Goal: Information Seeking & Learning: Learn about a topic

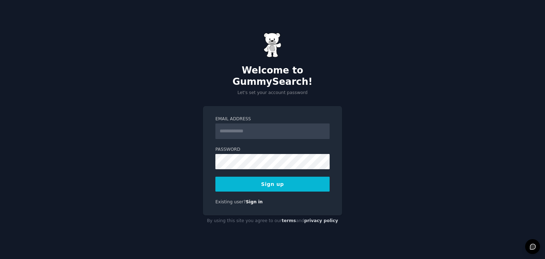
click at [240, 129] on input "Email Address" at bounding box center [273, 132] width 114 height 16
type input "**********"
click at [264, 181] on button "Sign up" at bounding box center [273, 184] width 114 height 15
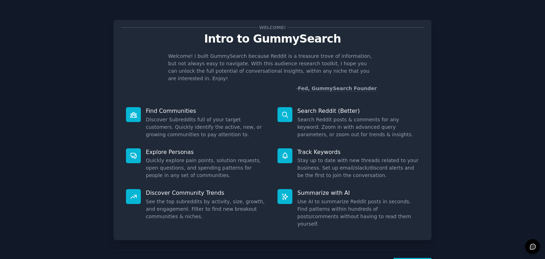
click at [442, 75] on div "Welcome! Intro to GummySearch Welcome! I built GummySearch because Reddit is a …" at bounding box center [273, 146] width 526 height 273
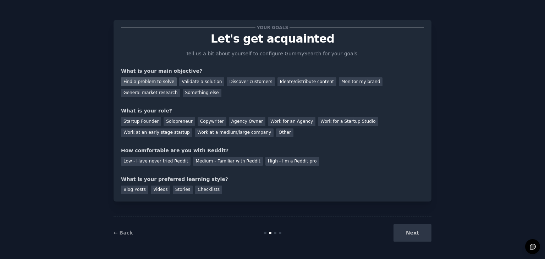
click at [142, 80] on div "Find a problem to solve" at bounding box center [149, 81] width 56 height 9
click at [145, 123] on div "Startup Founder" at bounding box center [141, 121] width 40 height 9
click at [168, 121] on div "Solopreneur" at bounding box center [179, 121] width 31 height 9
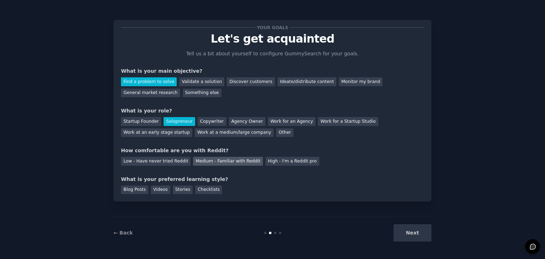
click at [220, 161] on div "Medium - Familiar with Reddit" at bounding box center [228, 161] width 70 height 9
click at [199, 188] on div "Checklists" at bounding box center [208, 190] width 27 height 9
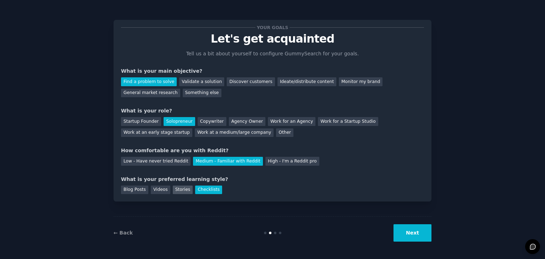
click at [181, 186] on div "Stories" at bounding box center [183, 190] width 20 height 9
click at [128, 190] on div "Blog Posts" at bounding box center [134, 190] width 27 height 9
click at [417, 236] on button "Next" at bounding box center [413, 232] width 38 height 17
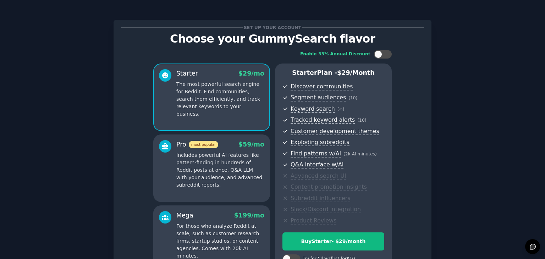
click at [468, 86] on div "Set up your account Choose your GummySearch flavor Enable 33% Annual Discount S…" at bounding box center [273, 170] width 526 height 321
drag, startPoint x: 542, startPoint y: 76, endPoint x: 545, endPoint y: 88, distance: 13.1
click at [545, 88] on main "Set up your account Choose your GummySearch flavor Enable 33% Annual Discount S…" at bounding box center [272, 129] width 545 height 259
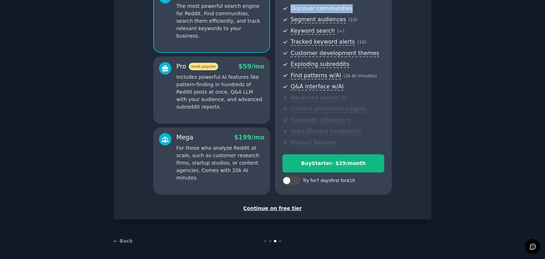
scroll to position [80, 0]
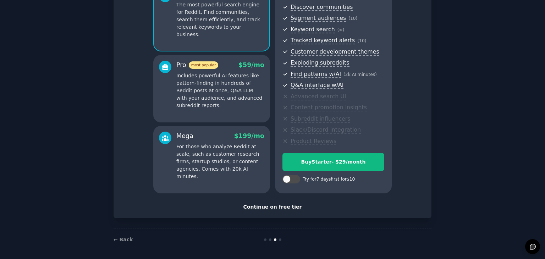
click at [264, 208] on div "Continue on free tier" at bounding box center [272, 206] width 303 height 7
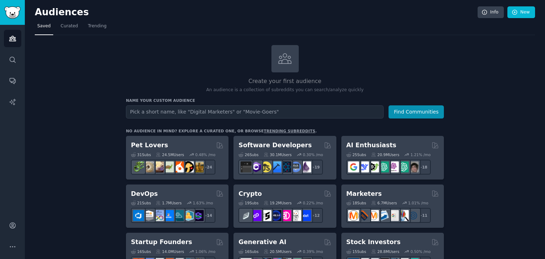
drag, startPoint x: 545, startPoint y: 50, endPoint x: 544, endPoint y: 66, distance: 16.0
click at [544, 66] on main "Audiences Info New Saved Curated Trending Create your first audience An audienc…" at bounding box center [285, 129] width 521 height 259
click at [518, 12] on link "New" at bounding box center [522, 12] width 28 height 12
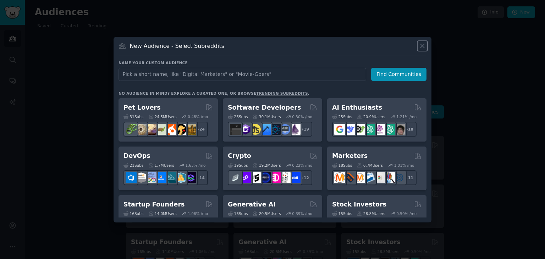
click at [422, 44] on icon at bounding box center [422, 45] width 7 height 7
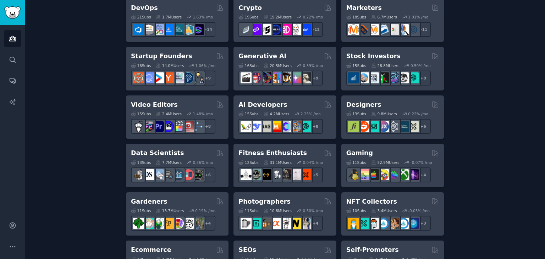
scroll to position [188, 0]
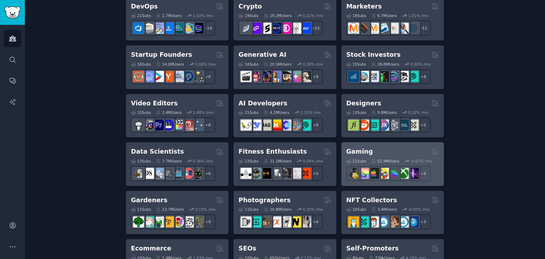
click at [363, 156] on div "11 Sub s 52.9M Users -0.07 % /mo + 4" at bounding box center [393, 168] width 93 height 25
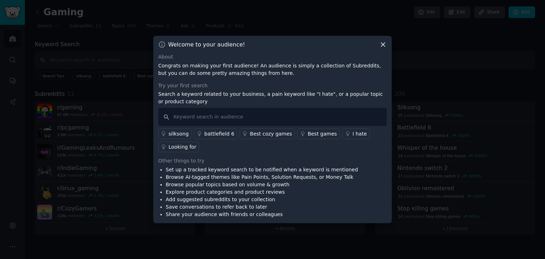
click at [381, 44] on icon at bounding box center [383, 44] width 7 height 7
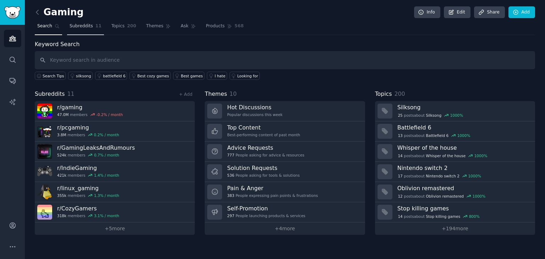
click at [80, 25] on span "Subreddits" at bounding box center [81, 26] width 23 height 6
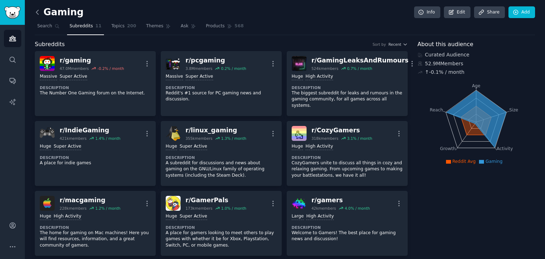
click at [41, 13] on icon at bounding box center [37, 12] width 7 height 7
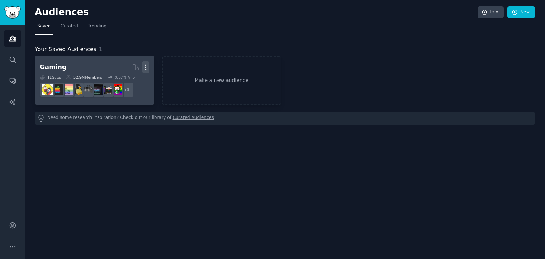
click at [146, 71] on button "More" at bounding box center [145, 67] width 7 height 12
click at [126, 80] on p "Delete" at bounding box center [126, 81] width 16 height 7
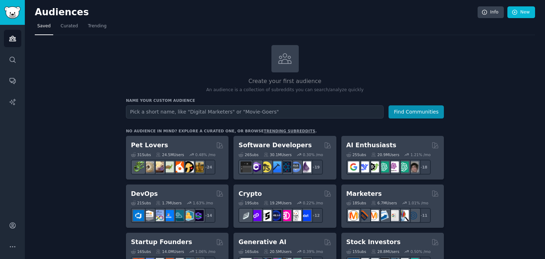
drag, startPoint x: 545, startPoint y: 51, endPoint x: 544, endPoint y: 63, distance: 12.1
click at [544, 63] on main "Audiences Info New Saved Curated Trending Create your first audience An audienc…" at bounding box center [285, 129] width 521 height 259
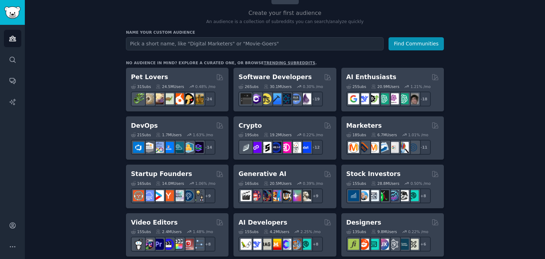
scroll to position [70, 0]
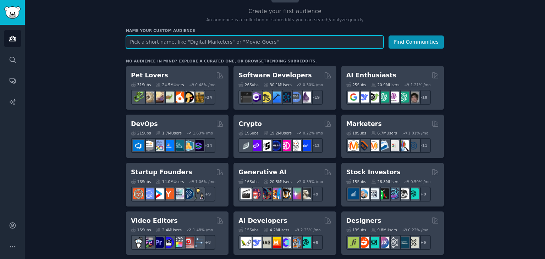
click at [224, 46] on input "text" at bounding box center [255, 42] width 258 height 13
type input "s"
type input "saas"
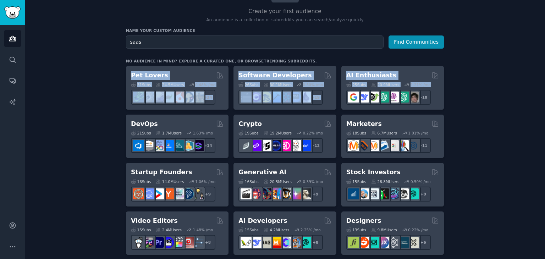
drag, startPoint x: 545, startPoint y: 55, endPoint x: 545, endPoint y: 86, distance: 30.9
click at [545, 86] on main "Audiences Info New Saved Curated Trending Create your first audience An audienc…" at bounding box center [285, 129] width 521 height 259
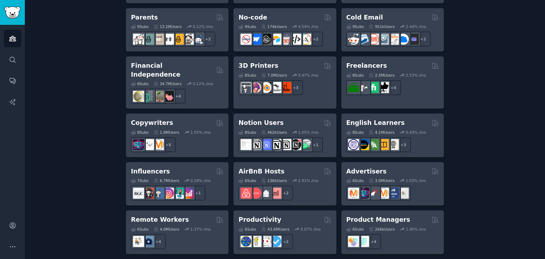
scroll to position [480, 0]
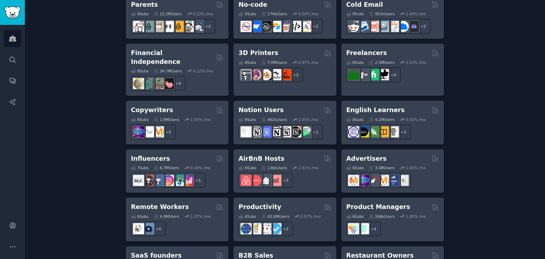
drag, startPoint x: 545, startPoint y: 188, endPoint x: 542, endPoint y: 195, distance: 7.8
click at [542, 195] on main "Audiences Info New Saved Curated Trending Create your first audience An audienc…" at bounding box center [285, 129] width 521 height 259
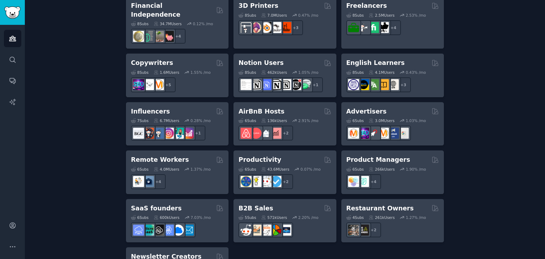
scroll to position [560, 0]
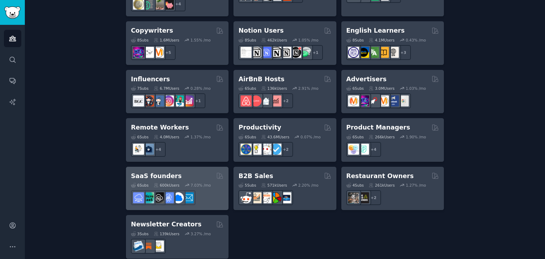
click at [189, 180] on div "6 Sub s 600k Users 7.03 % /mo" at bounding box center [177, 192] width 93 height 25
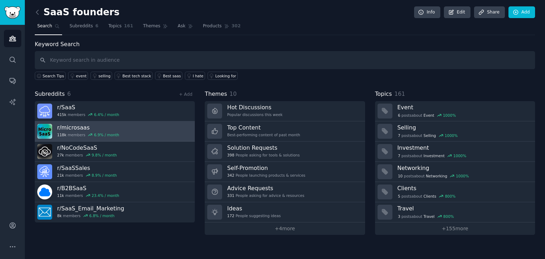
click at [120, 131] on link "r/ microsaas 118k members 6.9 % / month" at bounding box center [115, 131] width 160 height 20
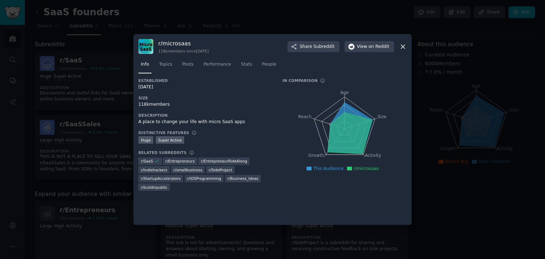
click at [402, 47] on icon at bounding box center [403, 46] width 7 height 7
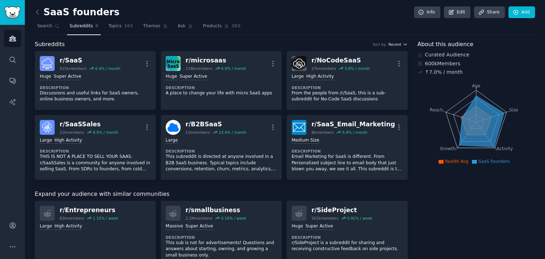
click at [401, 45] on button "Recent" at bounding box center [398, 44] width 19 height 5
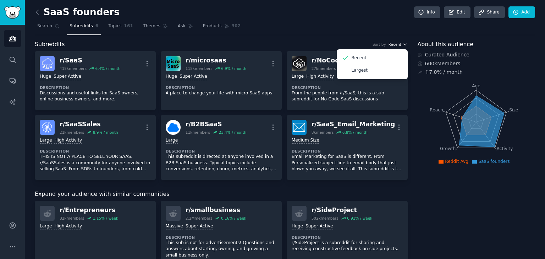
click at [401, 45] on button "Recent" at bounding box center [398, 44] width 19 height 5
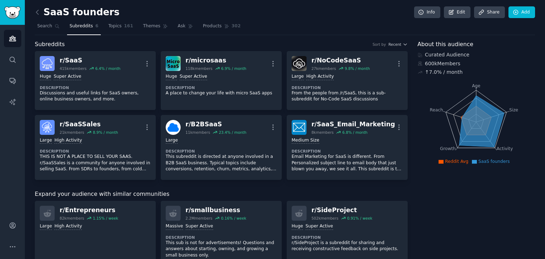
click at [383, 44] on div "Sort by" at bounding box center [379, 44] width 13 height 5
click at [124, 23] on span "161" at bounding box center [128, 26] width 9 height 6
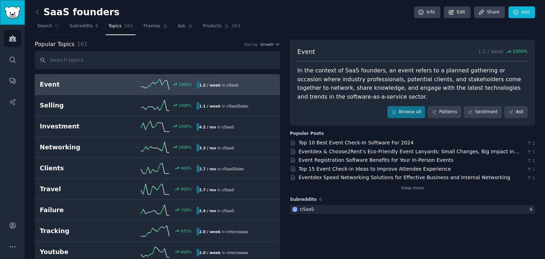
click at [13, 17] on img "Sidebar" at bounding box center [12, 12] width 16 height 12
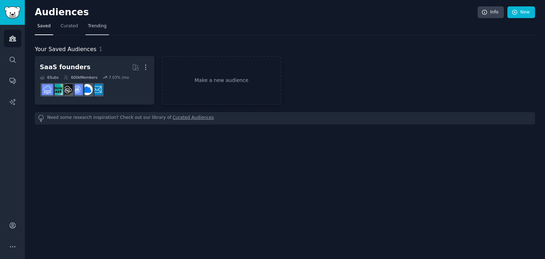
click at [86, 25] on link "Trending" at bounding box center [97, 28] width 23 height 15
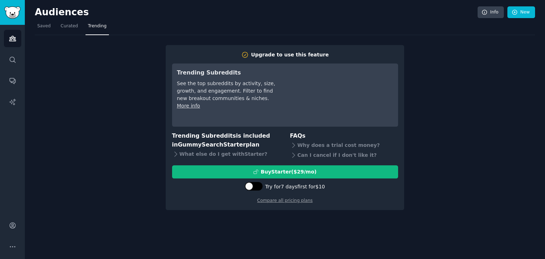
click at [262, 186] on div at bounding box center [254, 186] width 18 height 9
click at [247, 186] on div "7 days trial, then $ 29 /mo" at bounding box center [285, 187] width 226 height 12
click at [249, 185] on div at bounding box center [253, 186] width 18 height 9
checkbox input "false"
click at [294, 145] on icon at bounding box center [294, 145] width 2 height 5
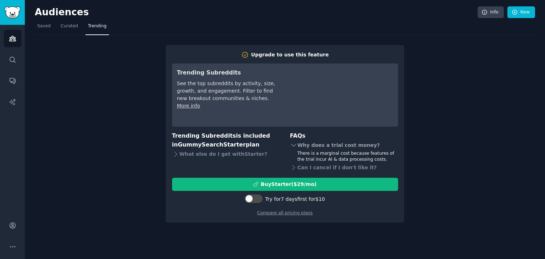
click at [294, 145] on icon at bounding box center [293, 145] width 7 height 7
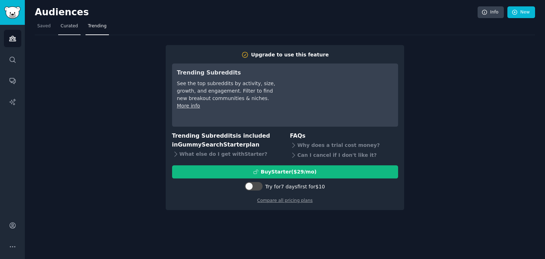
click at [65, 29] on link "Curated" at bounding box center [69, 28] width 22 height 15
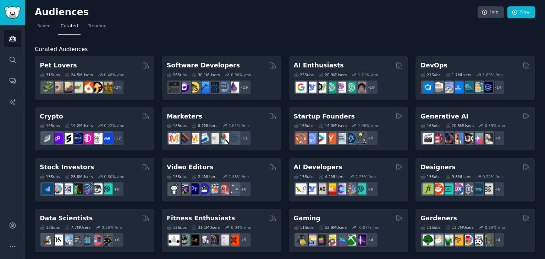
drag, startPoint x: 545, startPoint y: 41, endPoint x: 545, endPoint y: 49, distance: 7.5
click at [545, 49] on main "Audiences Info New Saved Curated Trending Curated Audiences Pet Lovers 31 Sub s…" at bounding box center [285, 129] width 521 height 259
drag, startPoint x: 545, startPoint y: 49, endPoint x: 540, endPoint y: 31, distance: 18.1
click at [540, 31] on main "Audiences Info New Saved Curated Trending Curated Audiences Pet Lovers 31 Sub s…" at bounding box center [285, 129] width 521 height 259
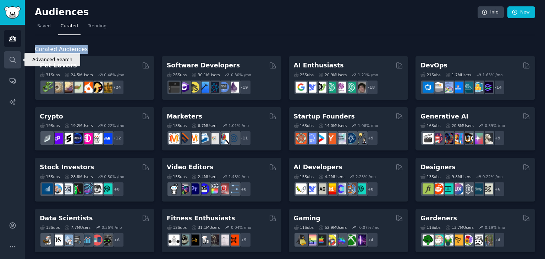
click at [12, 51] on link "Search" at bounding box center [12, 59] width 17 height 17
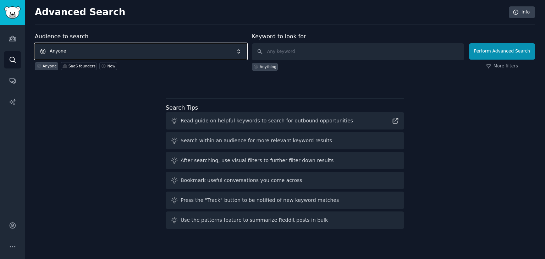
click at [75, 47] on span "Anyone" at bounding box center [141, 51] width 212 height 16
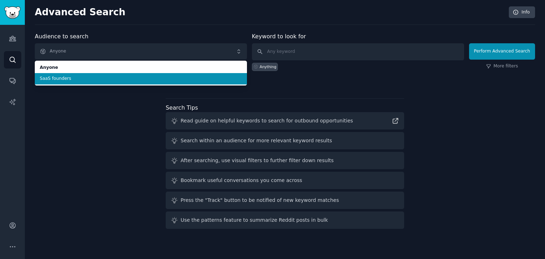
click at [79, 82] on li "SaaS founders" at bounding box center [141, 78] width 212 height 11
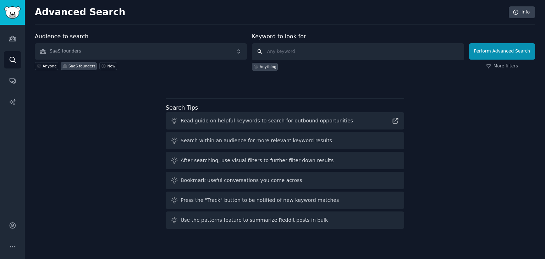
click at [293, 58] on input "text" at bounding box center [358, 51] width 212 height 17
type input "p"
type input "solutions"
click button "Perform Advanced Search" at bounding box center [502, 51] width 66 height 16
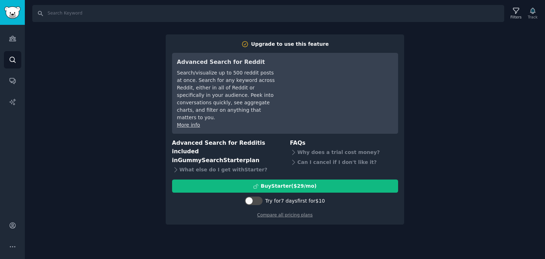
click at [119, 70] on div "Search Filters Track Upgrade to use this feature Advanced Search for Reddit Sea…" at bounding box center [285, 129] width 521 height 259
click at [456, 75] on div "Search Filters Track Upgrade to use this feature Advanced Search for Reddit Sea…" at bounding box center [285, 129] width 521 height 259
